Goal: Contribute content: Add original content to the website for others to see

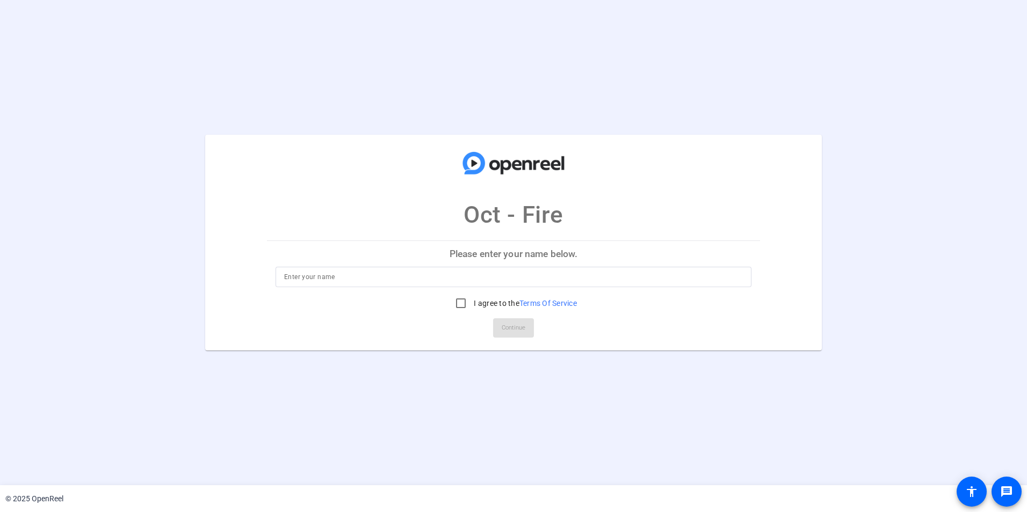
drag, startPoint x: 349, startPoint y: 277, endPoint x: 343, endPoint y: 275, distance: 6.3
click at [349, 277] on input at bounding box center [513, 277] width 459 height 13
type input "[PERSON_NAME]"
click at [459, 304] on input "I agree to the Terms Of Service" at bounding box center [460, 303] width 21 height 21
checkbox input "true"
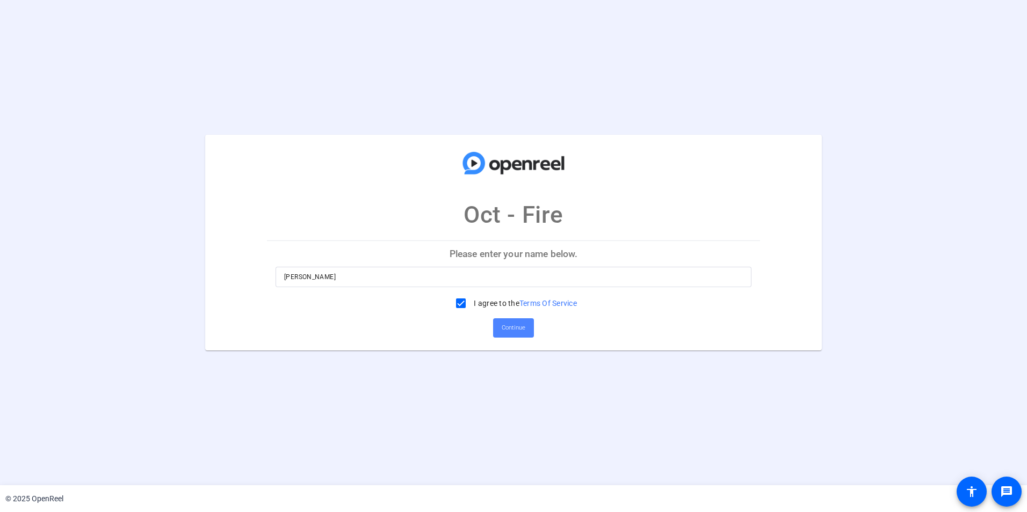
click at [504, 327] on span "Continue" at bounding box center [514, 328] width 24 height 16
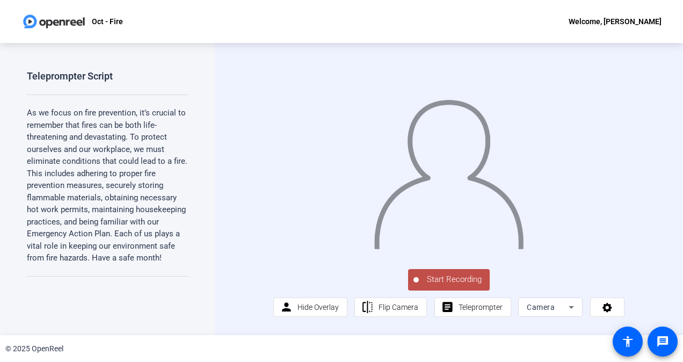
click at [450, 286] on span "Start Recording" at bounding box center [454, 279] width 71 height 12
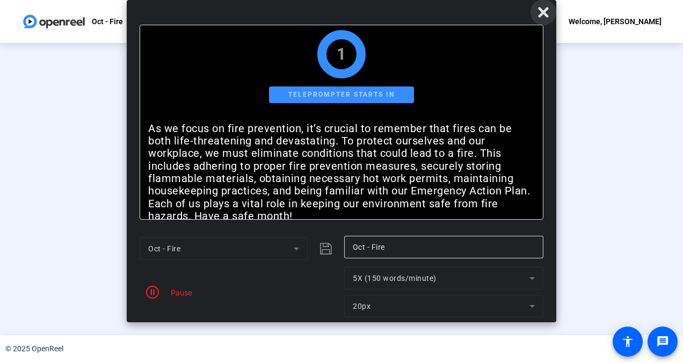
click at [542, 12] on icon at bounding box center [543, 12] width 10 height 10
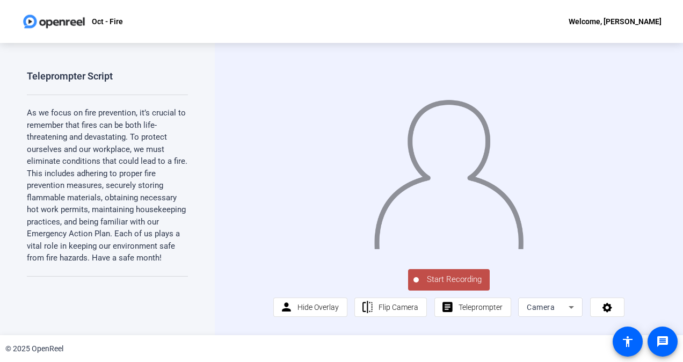
click at [442, 286] on span "Start Recording" at bounding box center [454, 279] width 71 height 12
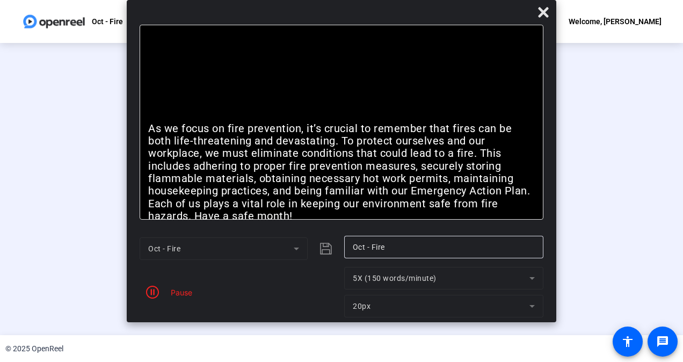
click at [331, 281] on div "Stop Recording" at bounding box center [347, 275] width 54 height 12
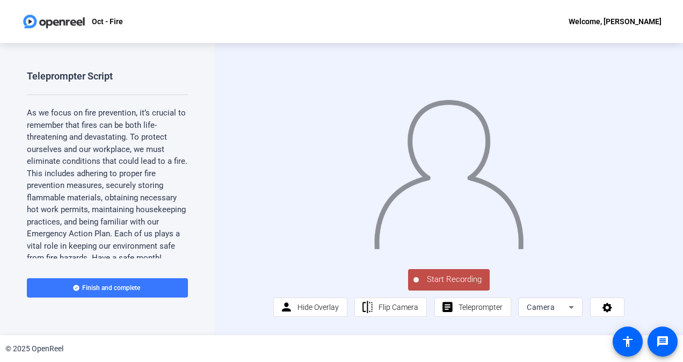
scroll to position [5, 0]
click at [453, 286] on span "Start Recording" at bounding box center [454, 279] width 71 height 12
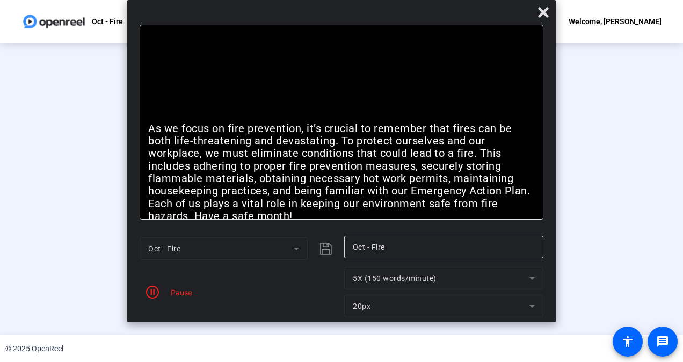
click at [175, 290] on div "Pause" at bounding box center [178, 292] width 27 height 11
click at [151, 296] on icon "button" at bounding box center [152, 292] width 13 height 13
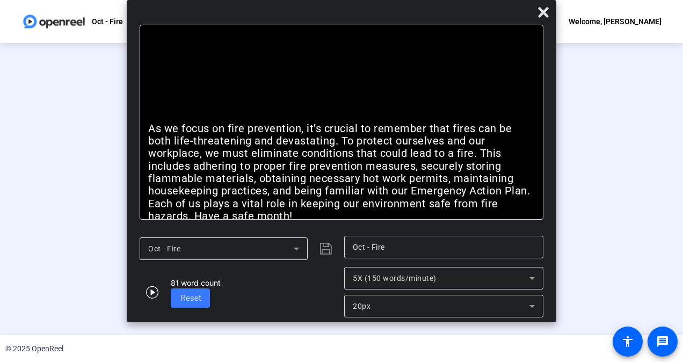
click at [552, 15] on span at bounding box center [544, 12] width 26 height 26
click at [543, 12] on icon at bounding box center [543, 12] width 10 height 10
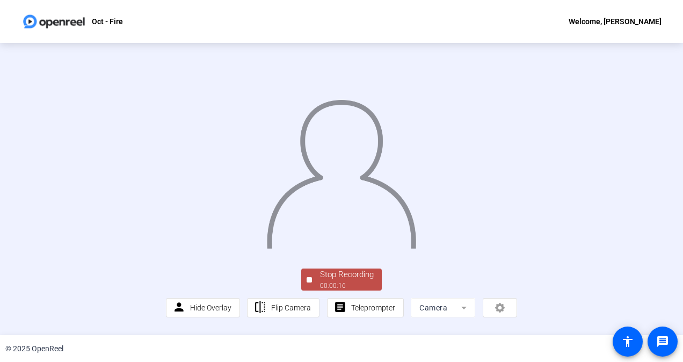
scroll to position [57, 0]
click at [342, 267] on div "Stop Recording 00:00:16 person Hide Overlay flip Flip Camera article Teleprompt…" at bounding box center [341, 189] width 351 height 256
click at [344, 278] on div "Stop Recording" at bounding box center [347, 275] width 54 height 12
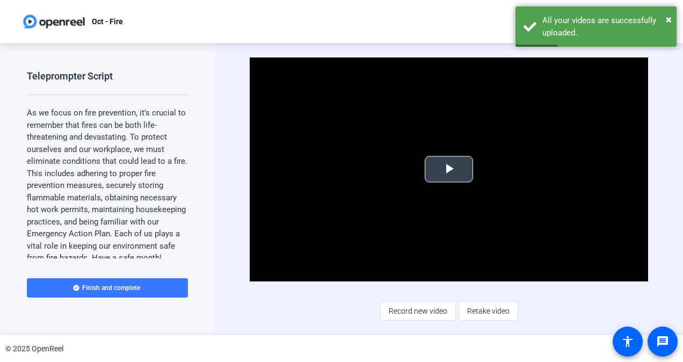
click at [449, 169] on span "Video Player" at bounding box center [449, 169] width 0 height 0
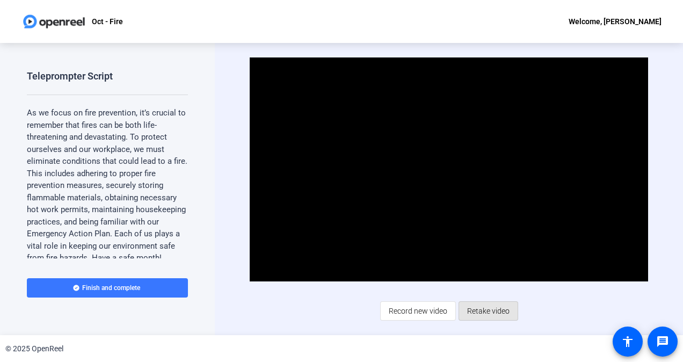
click at [489, 316] on span "Retake video" at bounding box center [488, 311] width 42 height 20
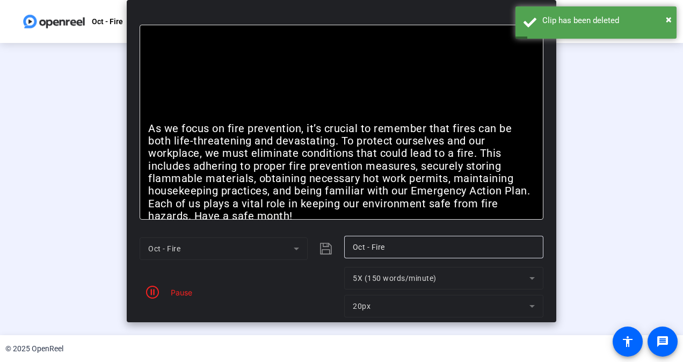
click at [149, 292] on icon "button" at bounding box center [152, 292] width 13 height 13
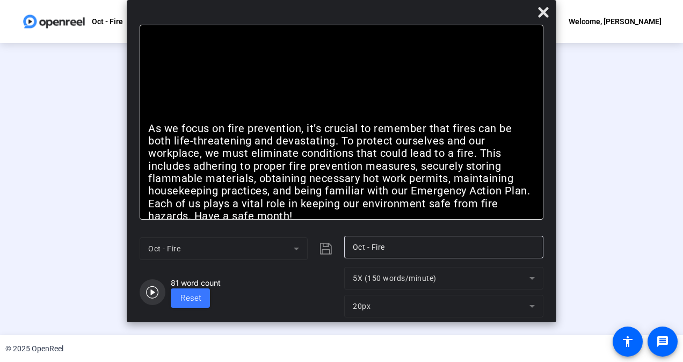
click at [153, 289] on icon "button" at bounding box center [152, 292] width 13 height 13
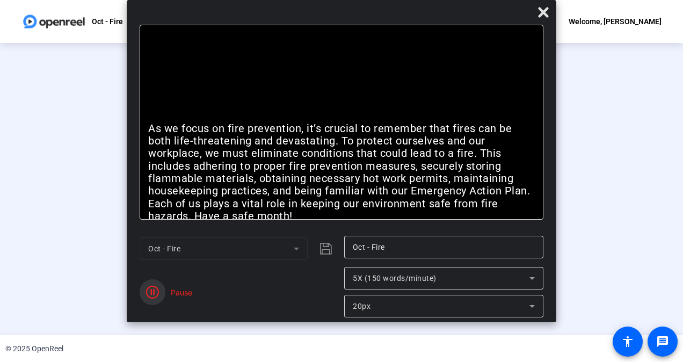
click at [154, 296] on icon "button" at bounding box center [152, 292] width 13 height 13
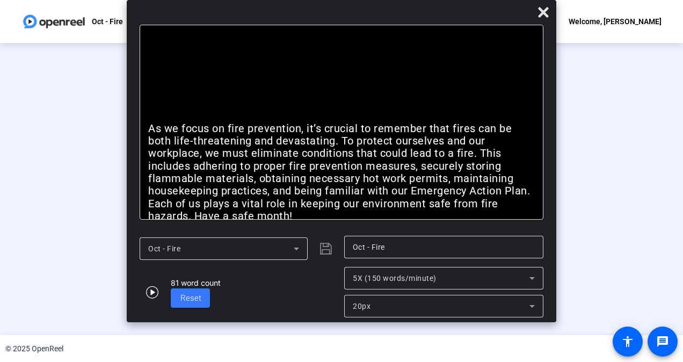
scroll to position [54, 0]
click at [546, 10] on icon at bounding box center [543, 12] width 10 height 10
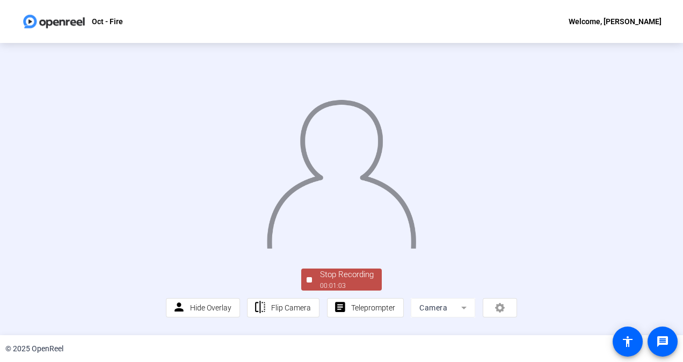
click at [355, 281] on div "Stop Recording" at bounding box center [347, 275] width 54 height 12
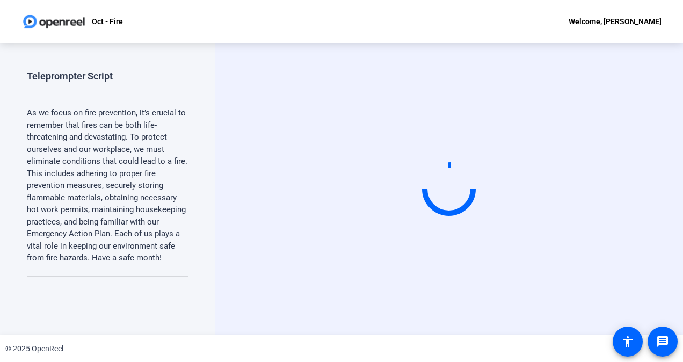
scroll to position [0, 0]
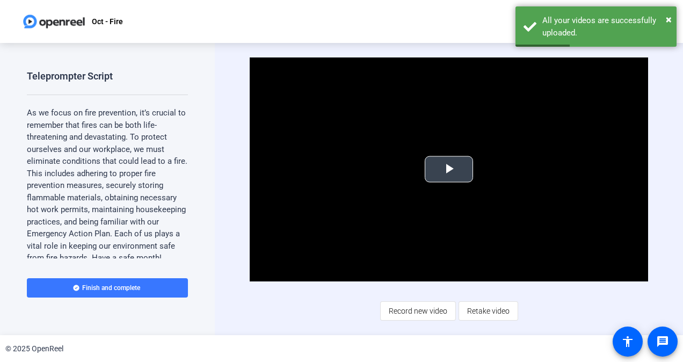
click at [449, 169] on span "Video Player" at bounding box center [449, 169] width 0 height 0
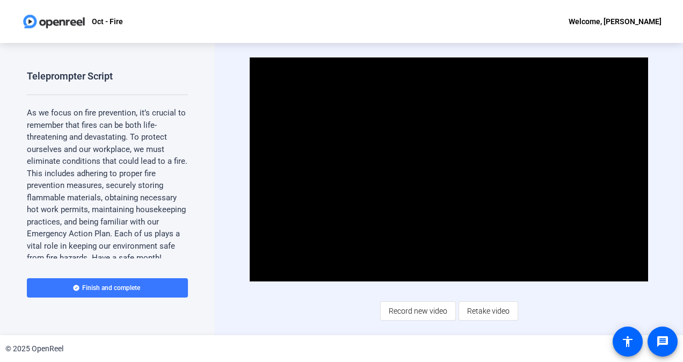
click at [325, 303] on div "Video Player is loading. Play Video Pause Mute Current Time 0:22 / Duration 1:0…" at bounding box center [449, 188] width 398 height 263
click at [487, 311] on span "Retake video" at bounding box center [488, 311] width 42 height 20
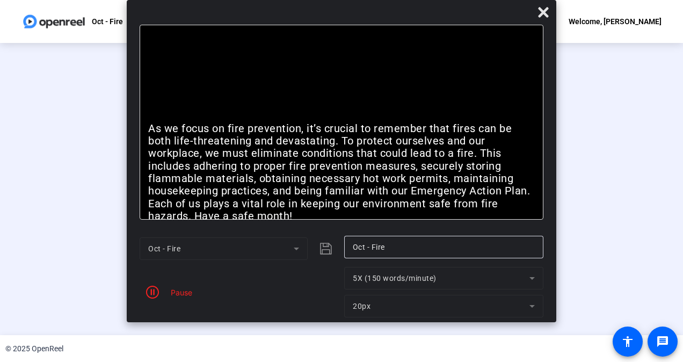
click at [144, 293] on span "button" at bounding box center [153, 292] width 26 height 26
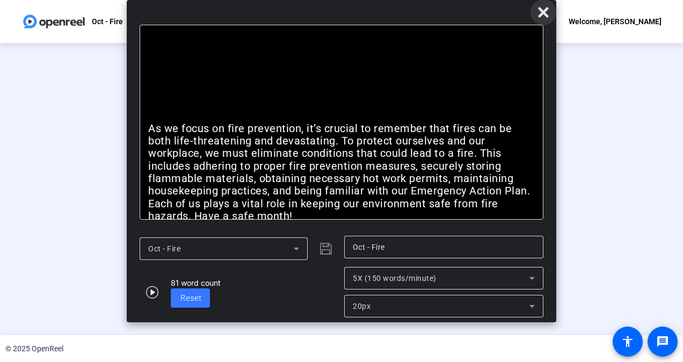
click at [546, 12] on icon at bounding box center [543, 12] width 13 height 13
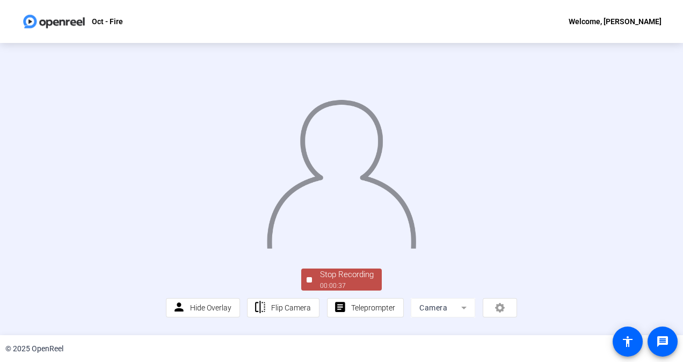
scroll to position [57, 0]
click at [358, 281] on div "Stop Recording" at bounding box center [347, 275] width 54 height 12
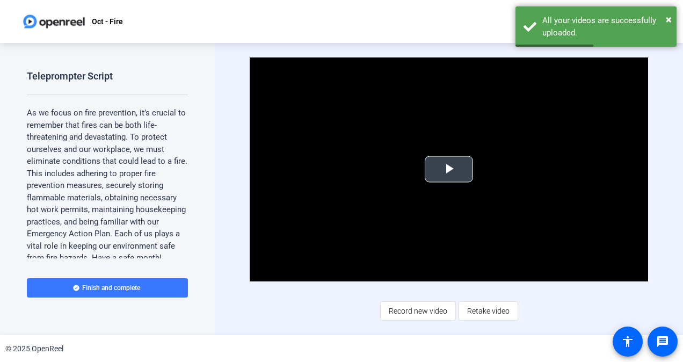
click at [449, 169] on span "Video Player" at bounding box center [449, 169] width 0 height 0
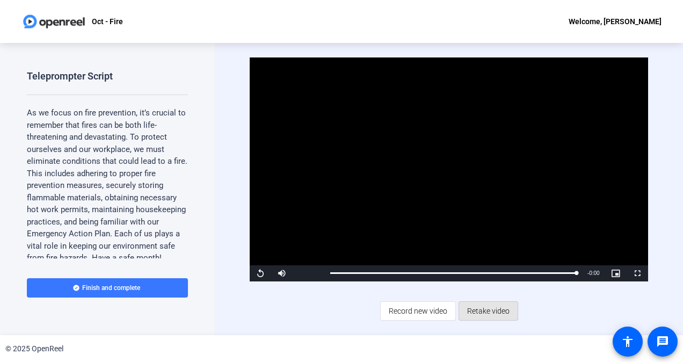
click at [504, 308] on span "Retake video" at bounding box center [488, 311] width 42 height 20
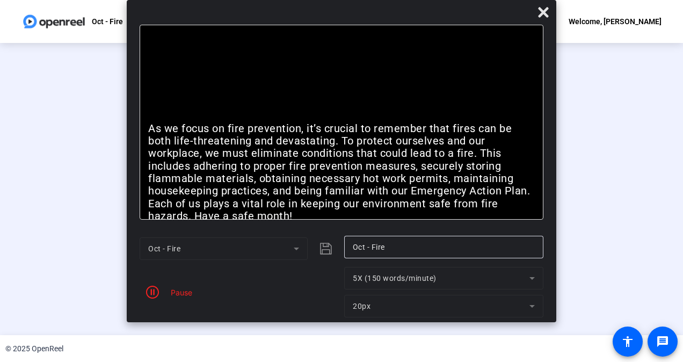
click at [321, 281] on div "Stop Recording" at bounding box center [347, 275] width 54 height 12
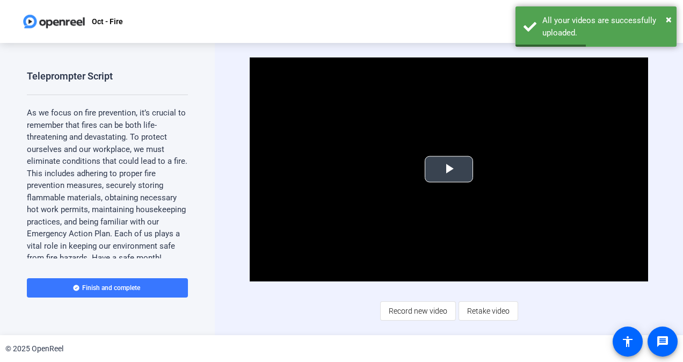
click at [449, 169] on span "Video Player" at bounding box center [449, 169] width 0 height 0
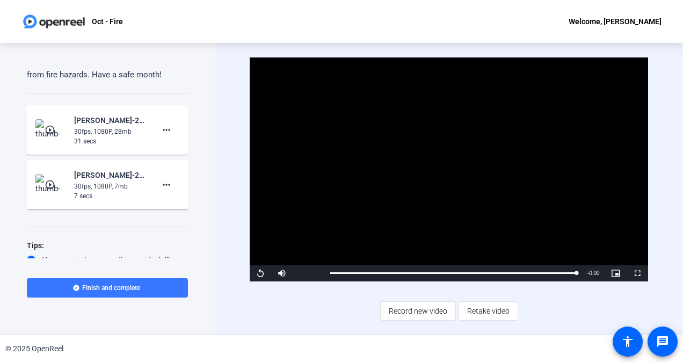
scroll to position [215, 0]
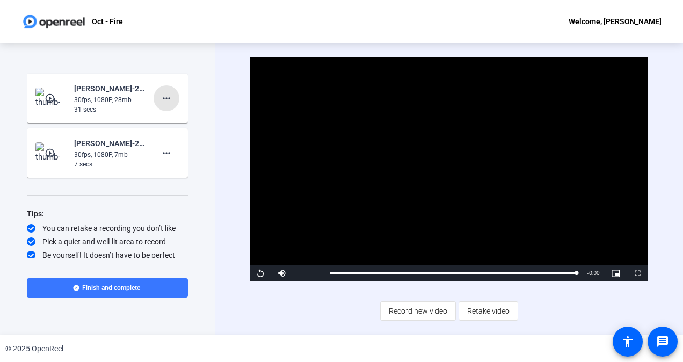
click at [164, 105] on mat-icon "more_horiz" at bounding box center [166, 98] width 13 height 13
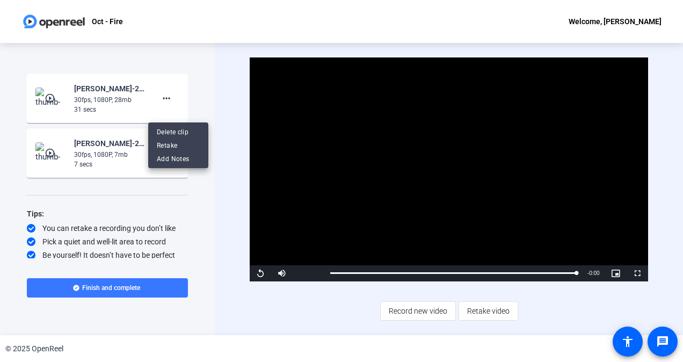
click at [195, 88] on div at bounding box center [341, 181] width 683 height 362
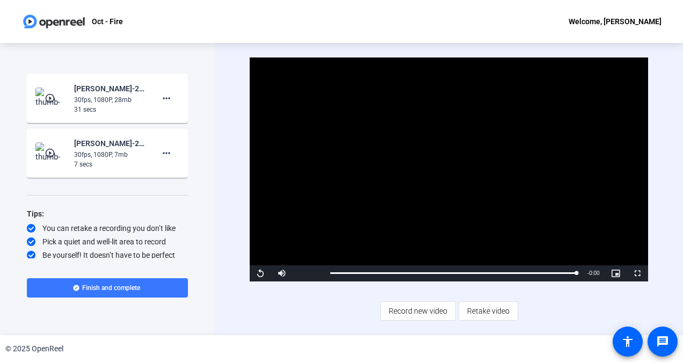
click at [162, 159] on mat-icon "more_horiz" at bounding box center [166, 153] width 13 height 13
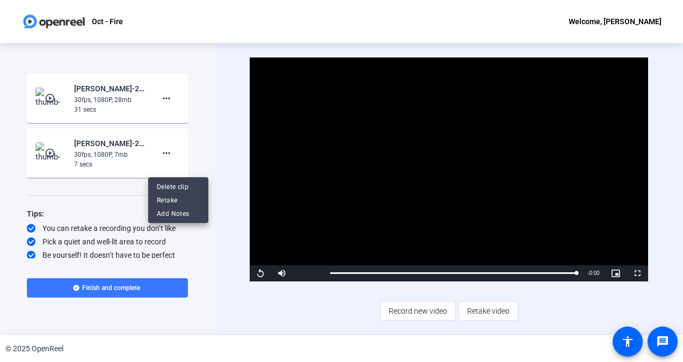
click at [168, 184] on span "Delete clip" at bounding box center [178, 186] width 43 height 13
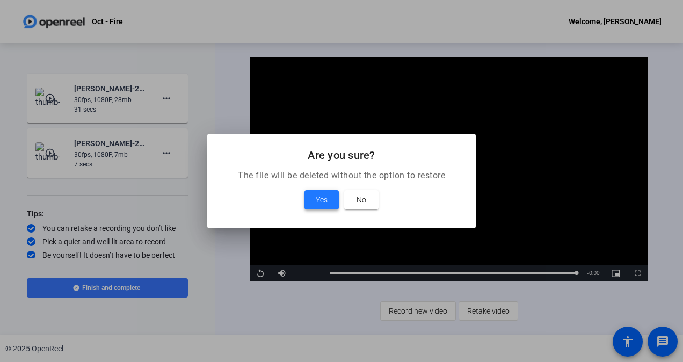
click at [310, 199] on span at bounding box center [321, 200] width 34 height 26
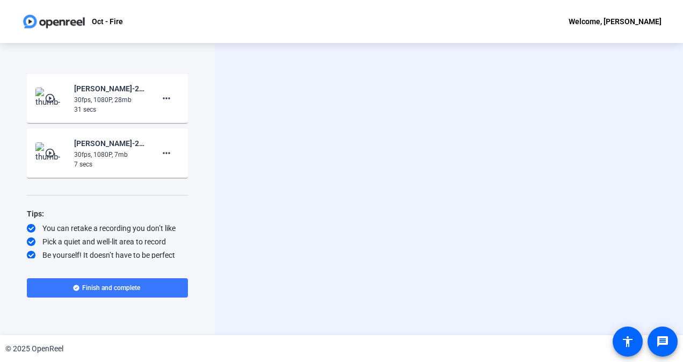
scroll to position [173, 0]
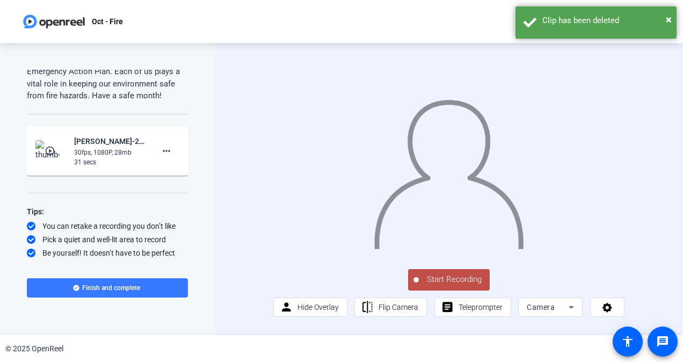
click at [468, 311] on span "Teleprompter" at bounding box center [481, 307] width 44 height 9
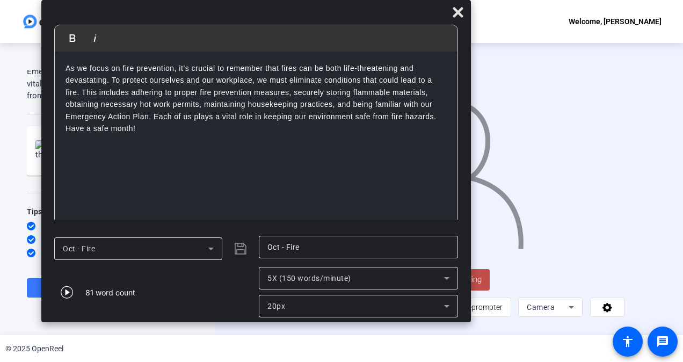
drag, startPoint x: 403, startPoint y: 15, endPoint x: 318, endPoint y: -26, distance: 94.6
click at [318, 0] on html "Accessibility Screen-Reader Guide, Feedback, and Issue Reporting | New window O…" at bounding box center [341, 181] width 683 height 362
click at [481, 286] on span "Start Recording" at bounding box center [454, 279] width 71 height 12
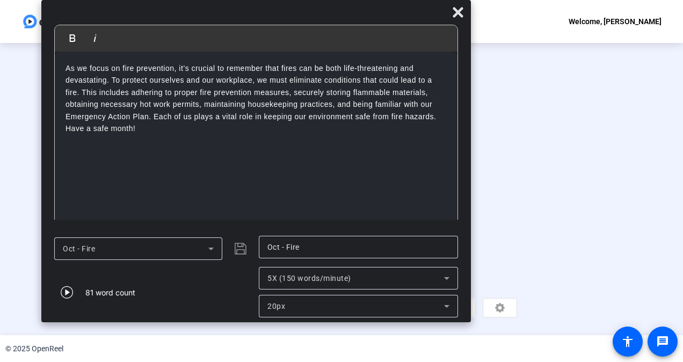
scroll to position [0, 0]
click at [372, 291] on span "Stop Recording 00:00:28" at bounding box center [347, 280] width 70 height 22
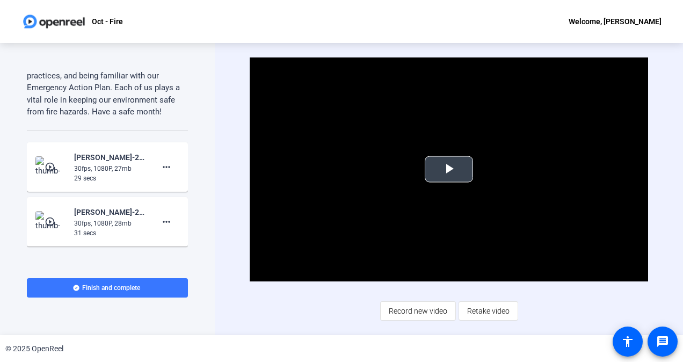
click at [449, 169] on span "Video Player" at bounding box center [449, 169] width 0 height 0
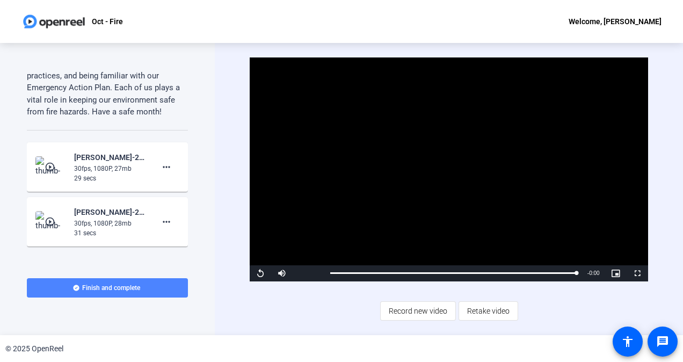
click at [113, 290] on span "Finish and complete" at bounding box center [111, 288] width 58 height 9
